Goal: Task Accomplishment & Management: Complete application form

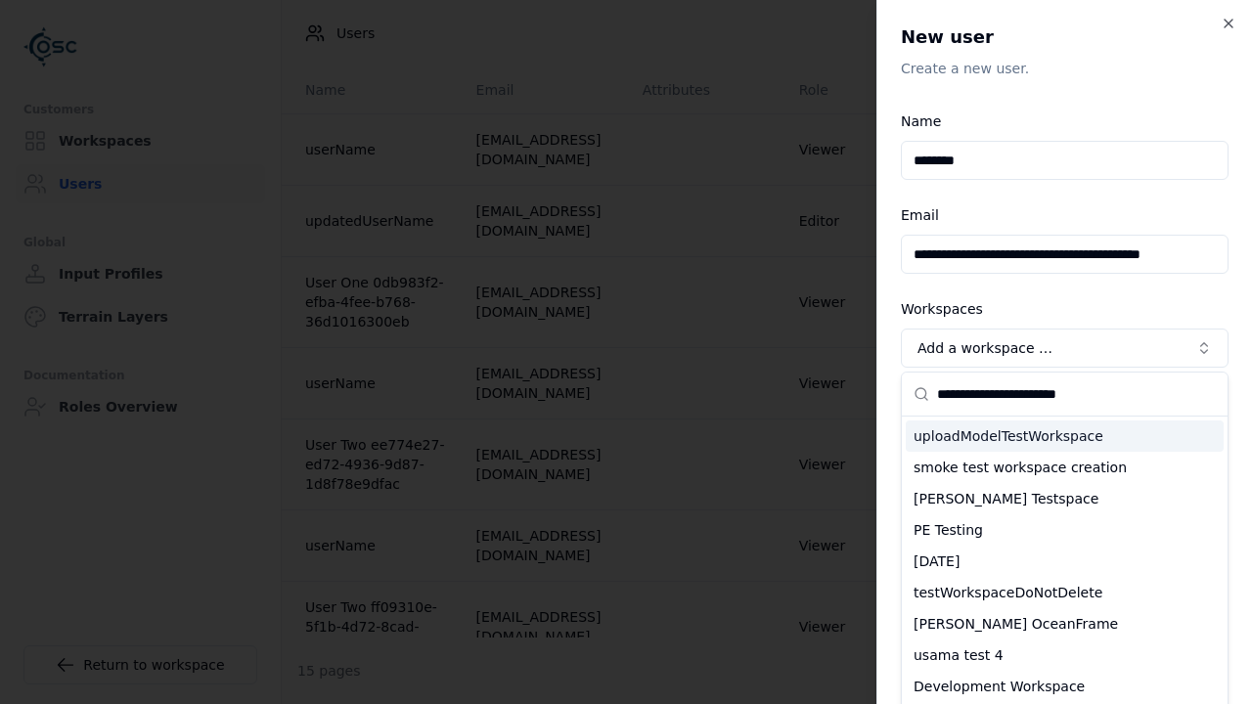
type input "**********"
click at [1064, 577] on div "testWorkspaceDoNotDelete" at bounding box center [1064, 592] width 318 height 31
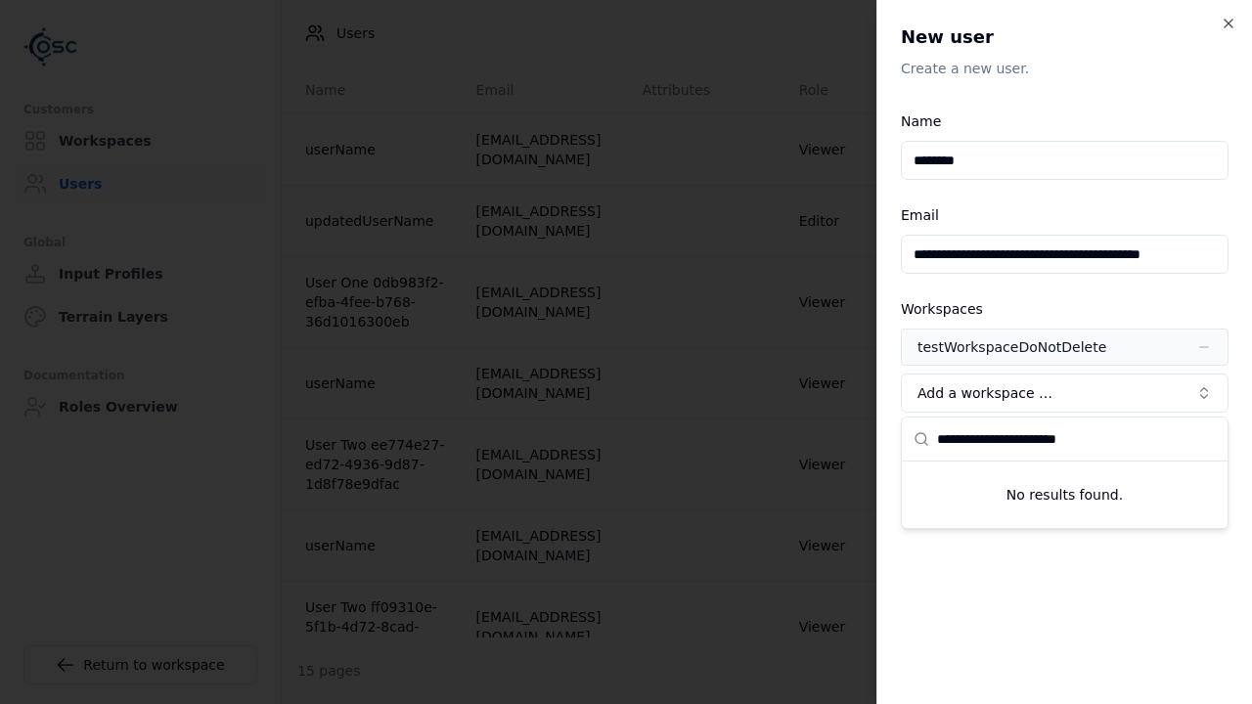
click at [940, 441] on span "Advanced" at bounding box center [953, 440] width 67 height 16
click at [0, 0] on button "Editor" at bounding box center [0, 0] width 0 height 0
